Goal: Task Accomplishment & Management: Manage account settings

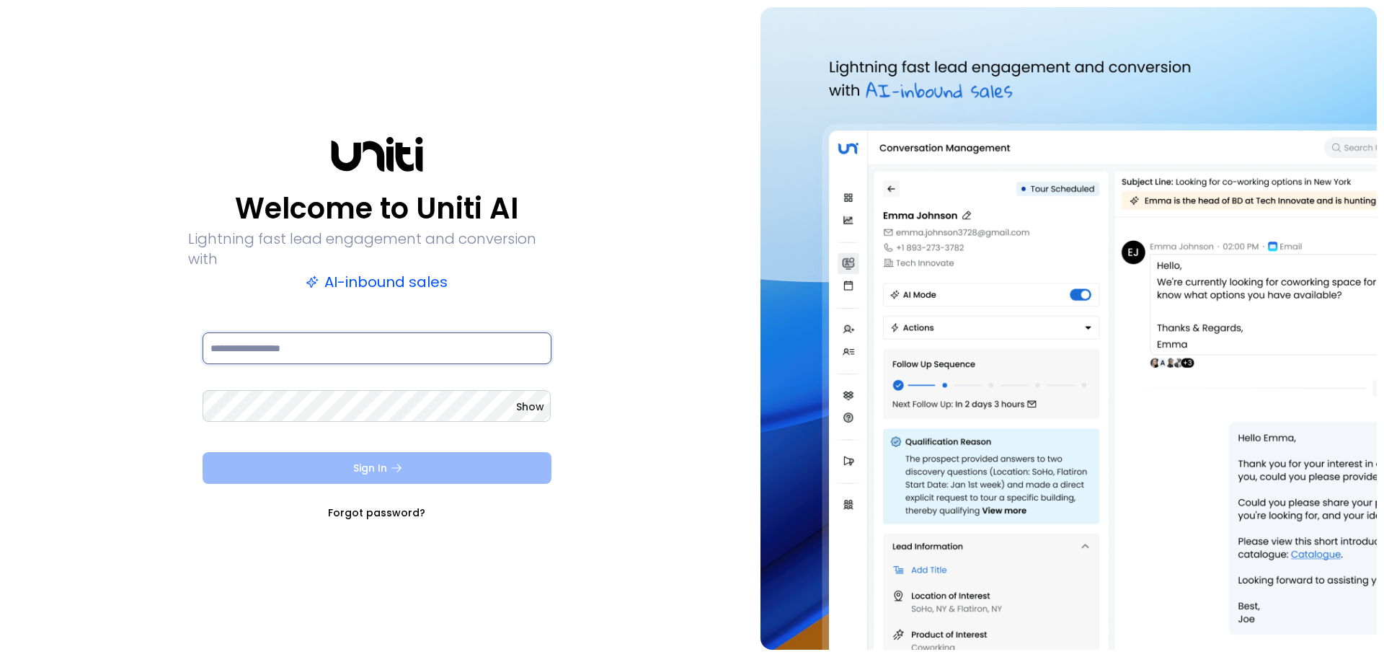
type input "**********"
click at [492, 471] on button "Sign In" at bounding box center [377, 468] width 349 height 32
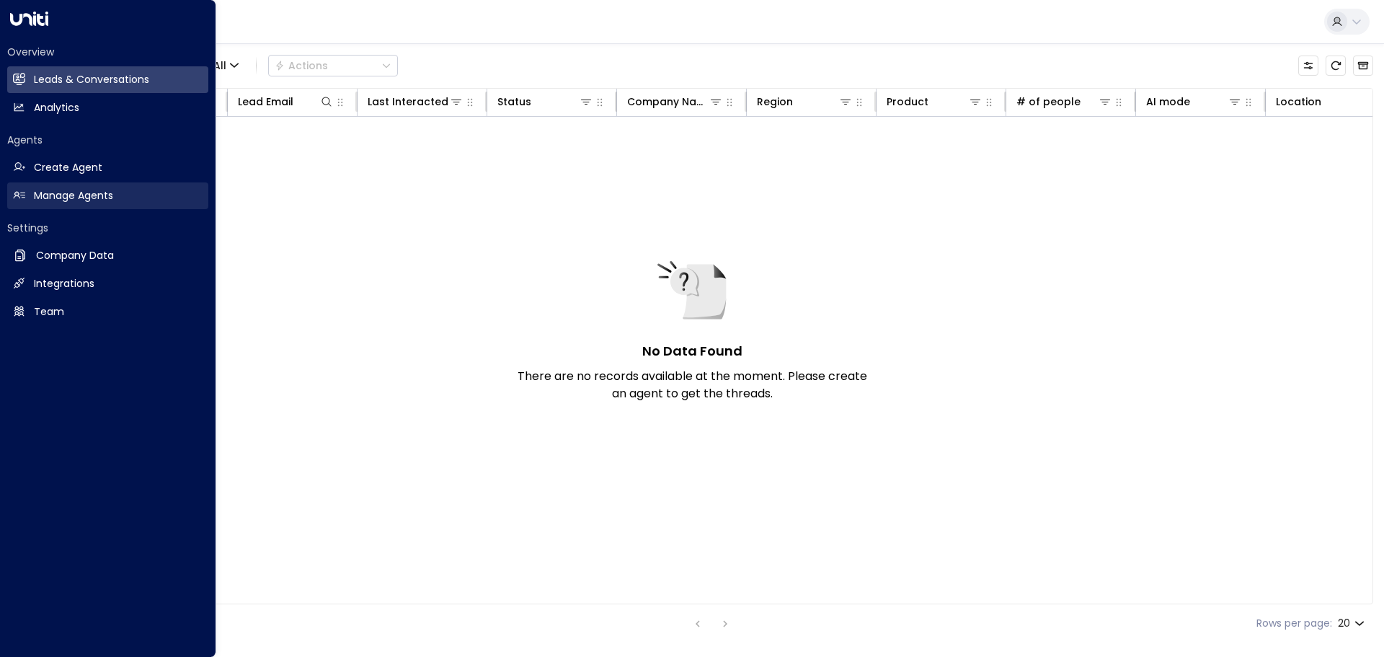
click at [39, 208] on link "Manage Agents Manage Agents" at bounding box center [107, 195] width 201 height 27
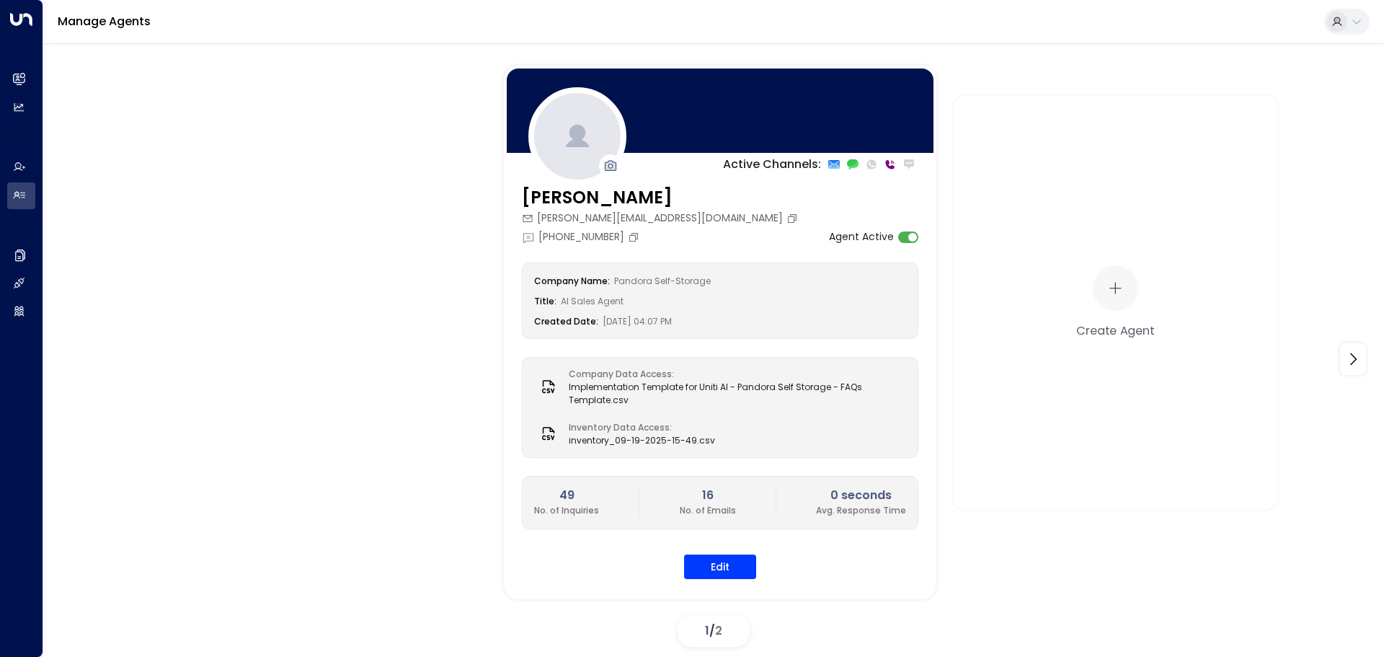
click at [720, 614] on div "Active Channels: [PERSON_NAME] [EMAIL_ADDRESS][PERSON_NAME][DOMAIN_NAME] [PHONE…" at bounding box center [713, 359] width 1269 height 587
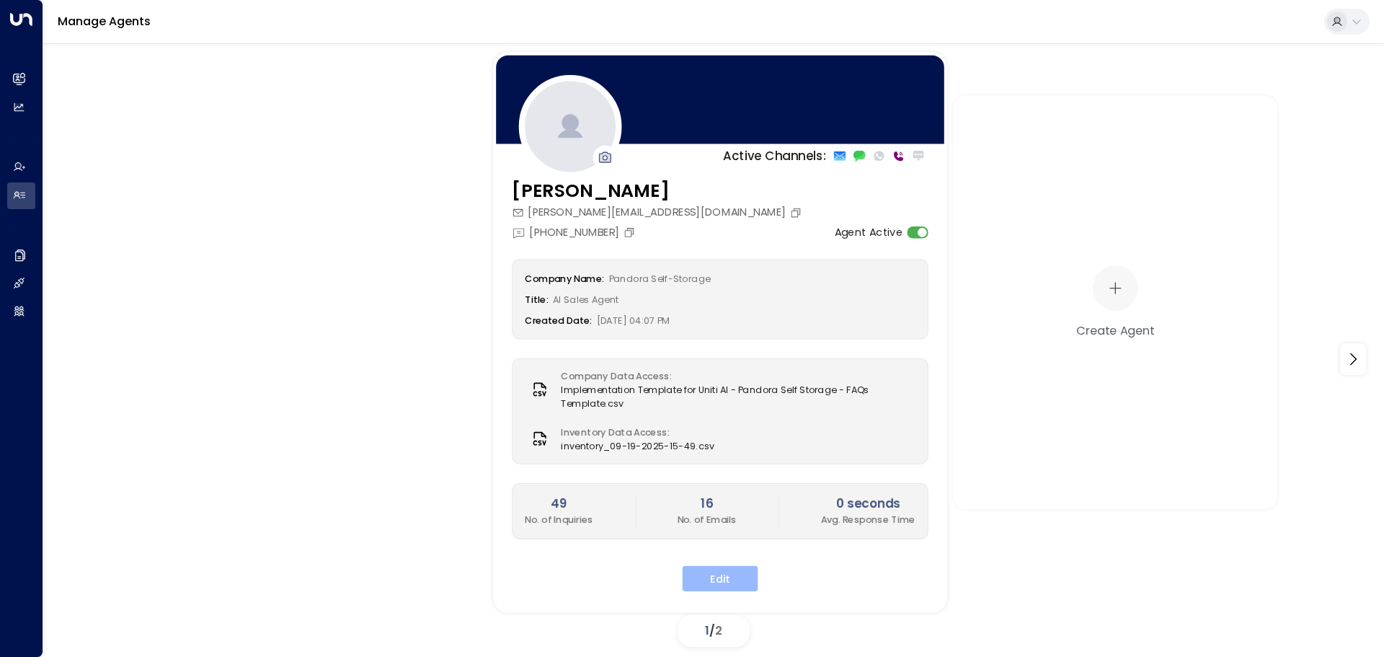
click at [718, 575] on button "Edit" at bounding box center [721, 578] width 76 height 26
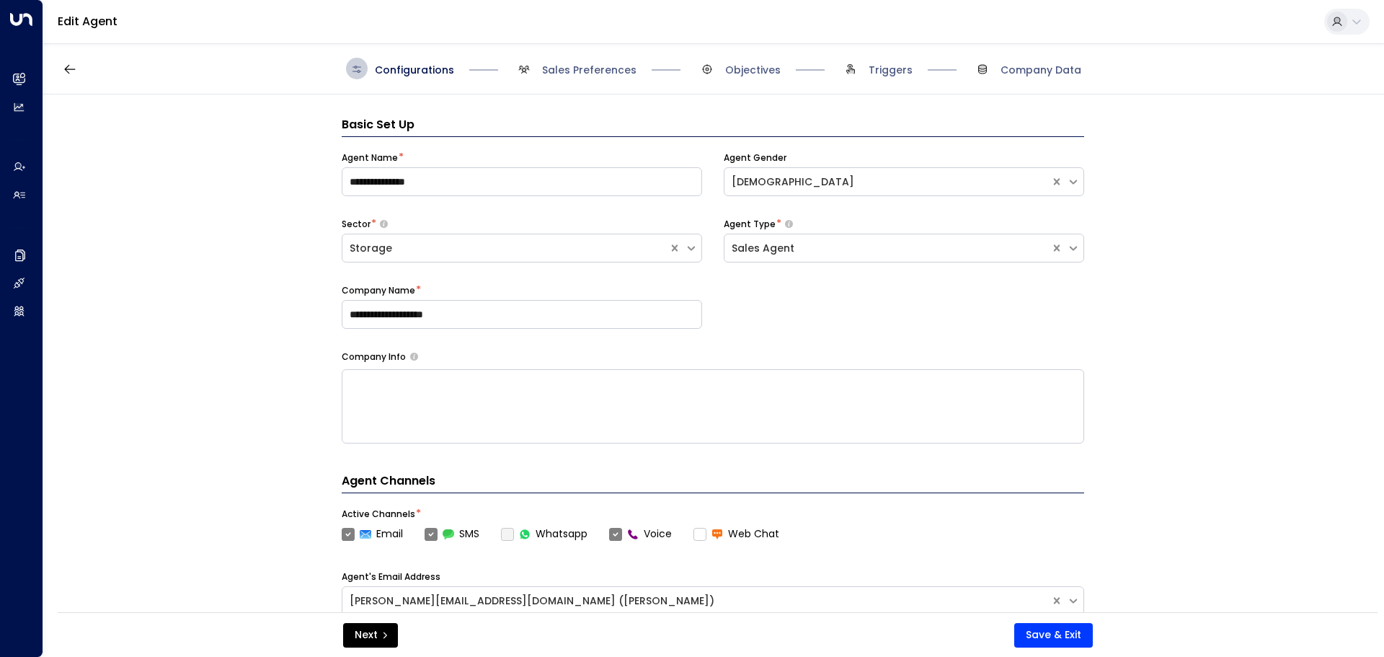
scroll to position [22, 0]
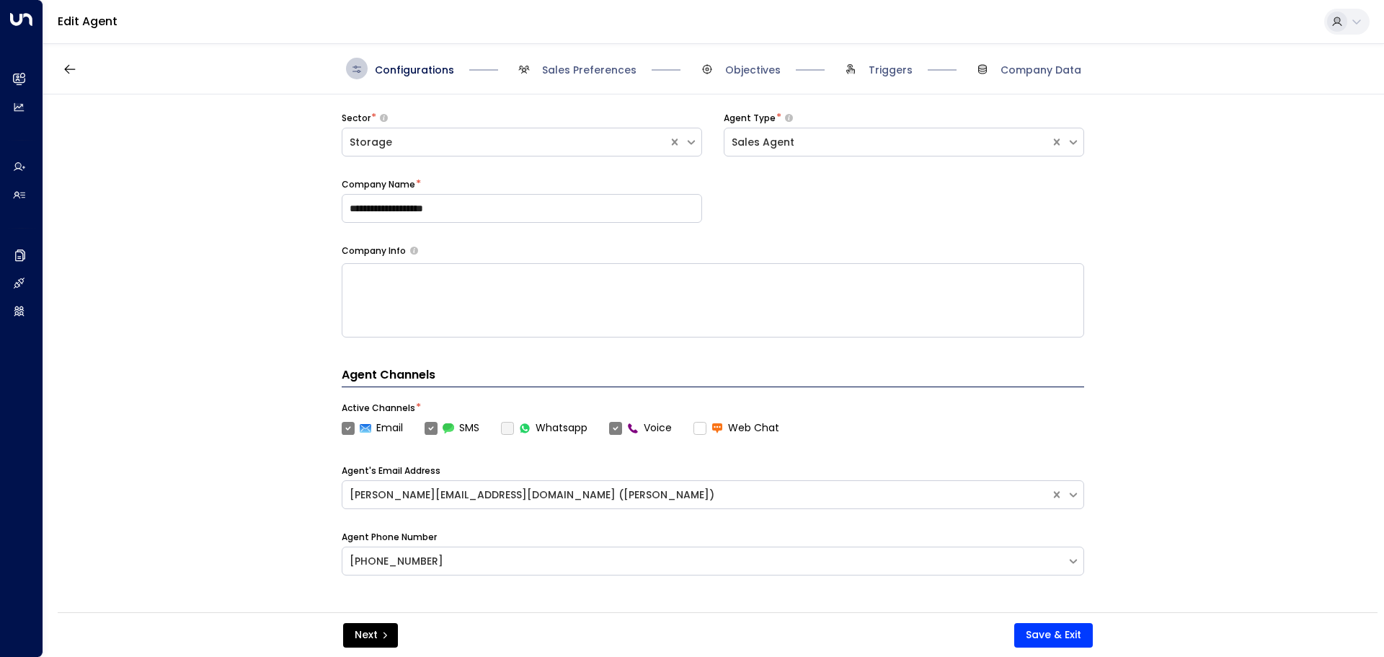
click at [622, 60] on span "Sales Preferences" at bounding box center [574, 69] width 123 height 22
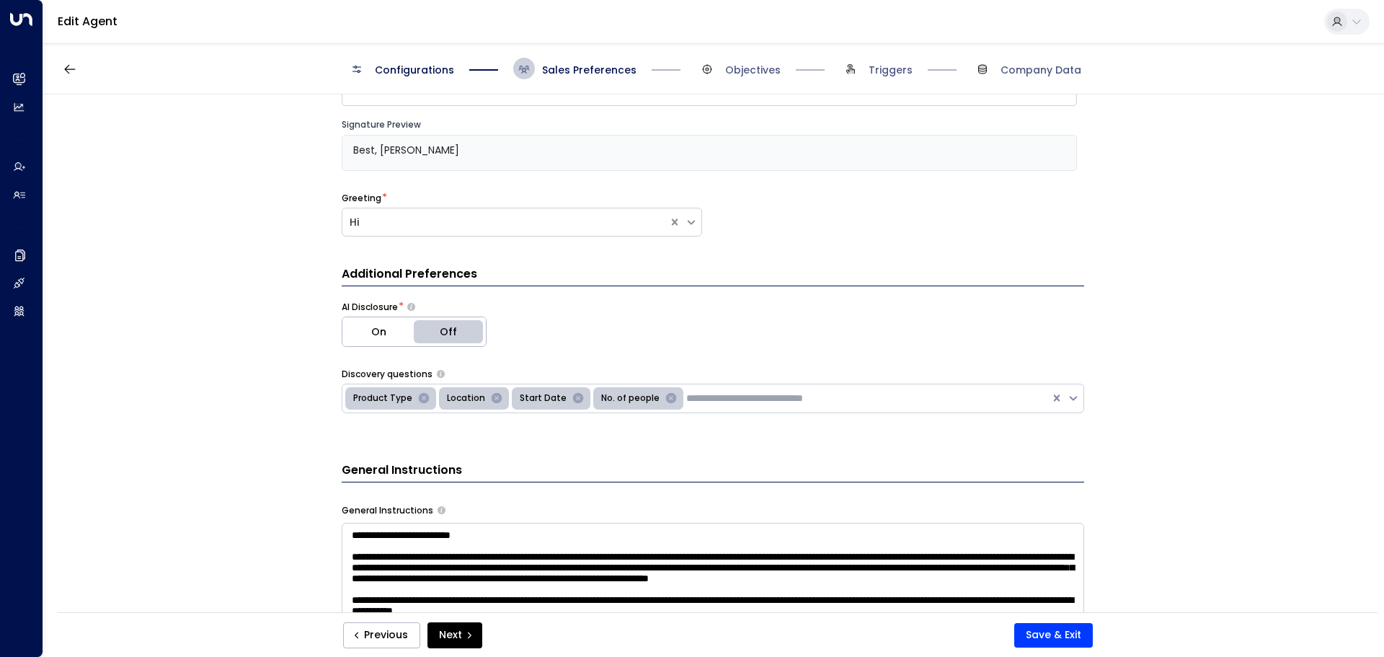
scroll to position [382, 0]
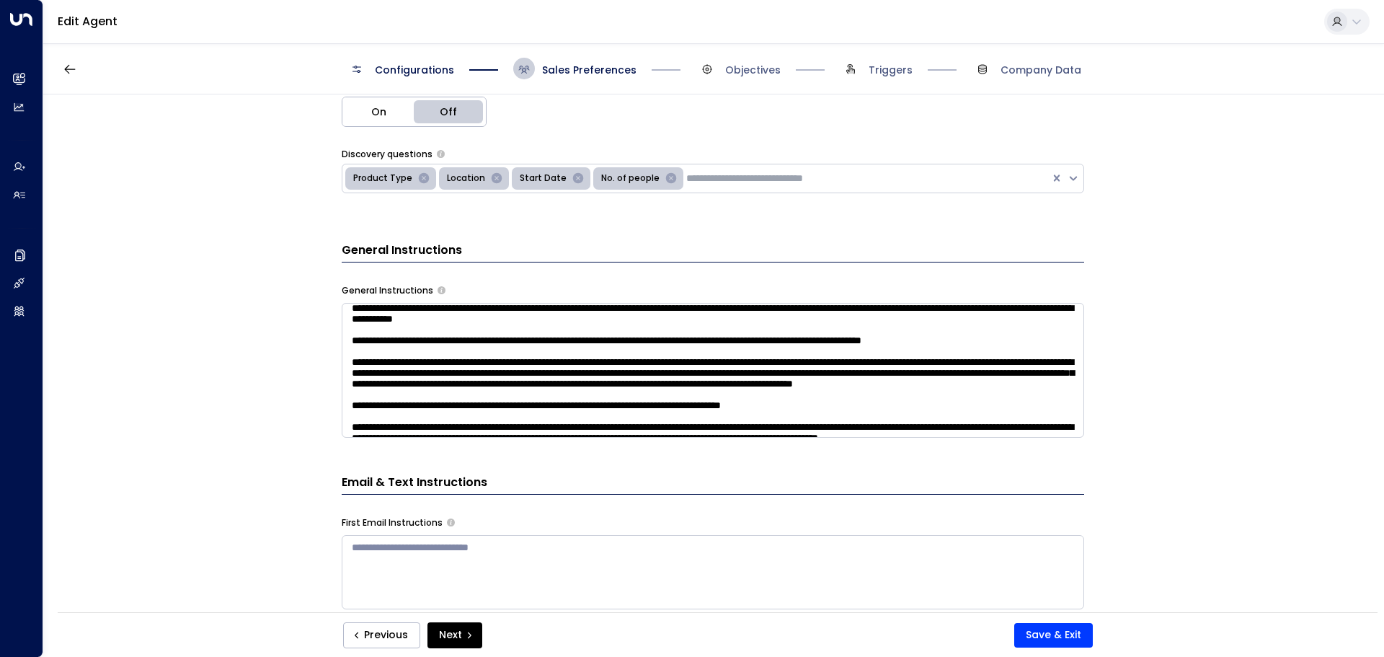
click at [678, 339] on textarea at bounding box center [713, 370] width 742 height 135
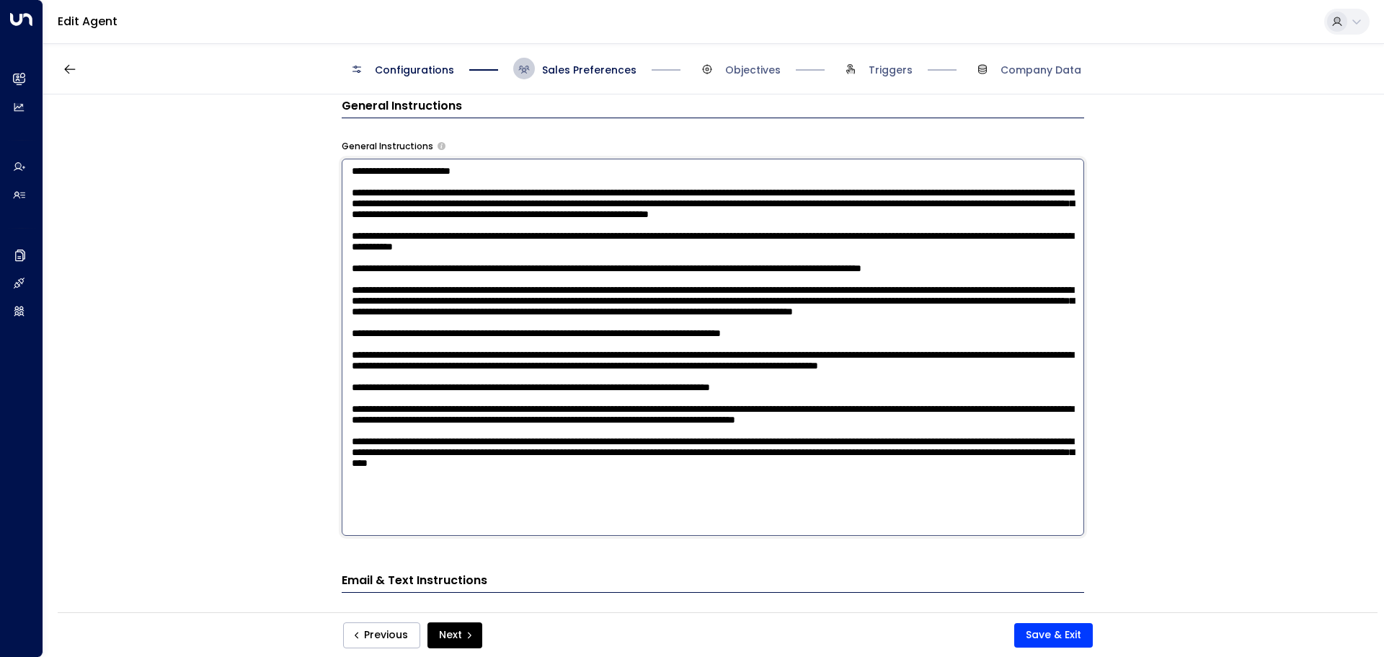
scroll to position [0, 0]
drag, startPoint x: 610, startPoint y: 250, endPoint x: 340, endPoint y: 203, distance: 274.4
click at [342, 203] on textarea at bounding box center [713, 347] width 742 height 377
drag, startPoint x: 368, startPoint y: 277, endPoint x: 248, endPoint y: 285, distance: 120.6
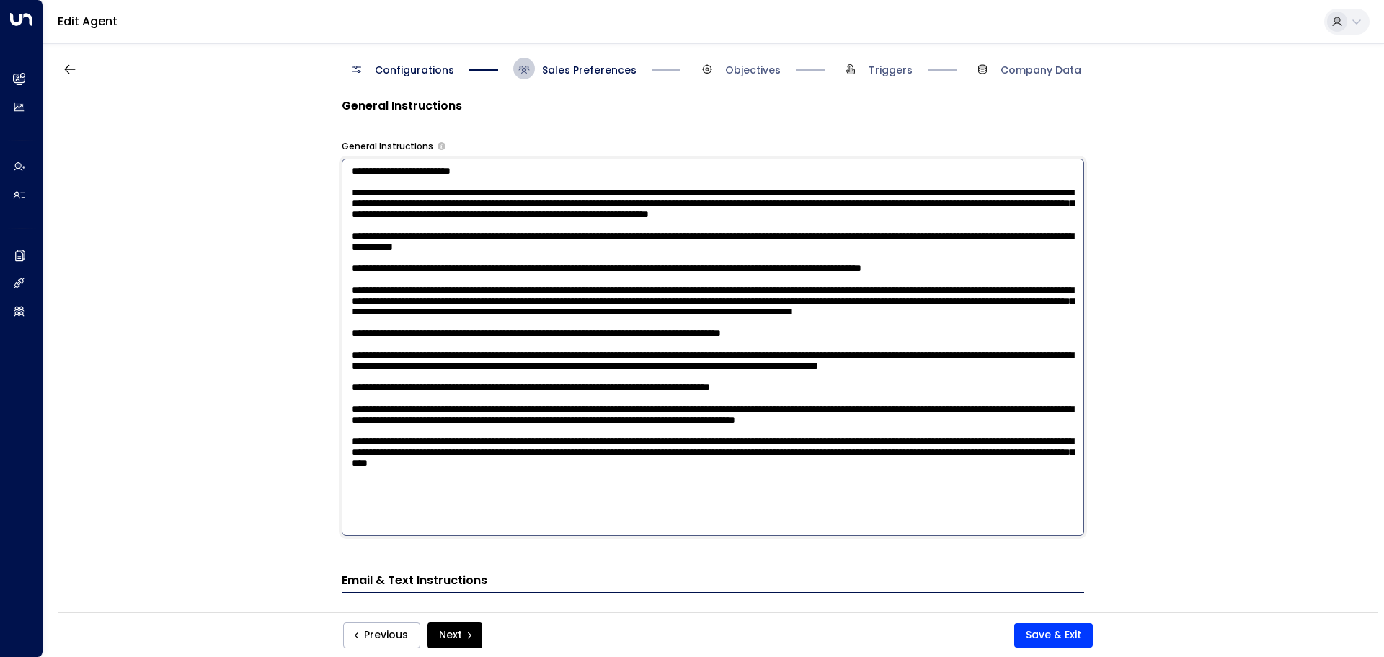
click at [368, 277] on textarea at bounding box center [713, 347] width 742 height 377
click at [221, 287] on div "**********" at bounding box center [712, 357] width 1339 height 527
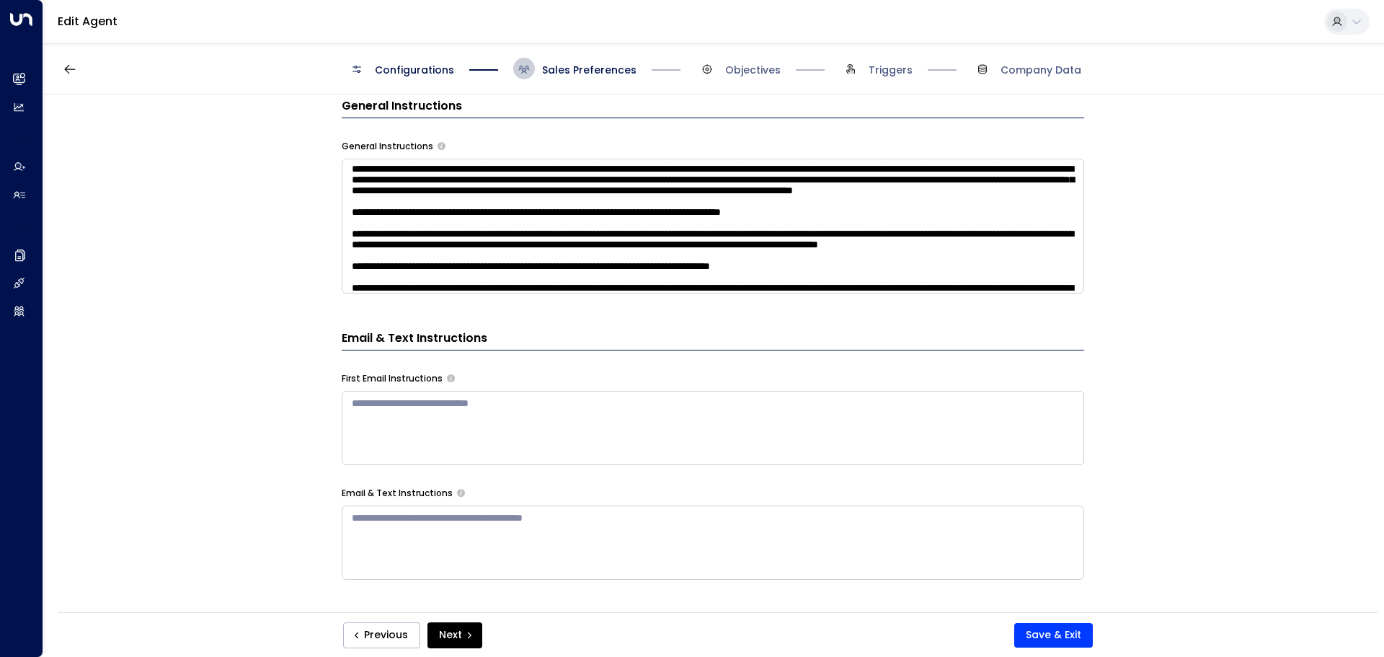
click at [1192, 128] on div "**********" at bounding box center [712, 357] width 1339 height 527
